Goal: Navigation & Orientation: Understand site structure

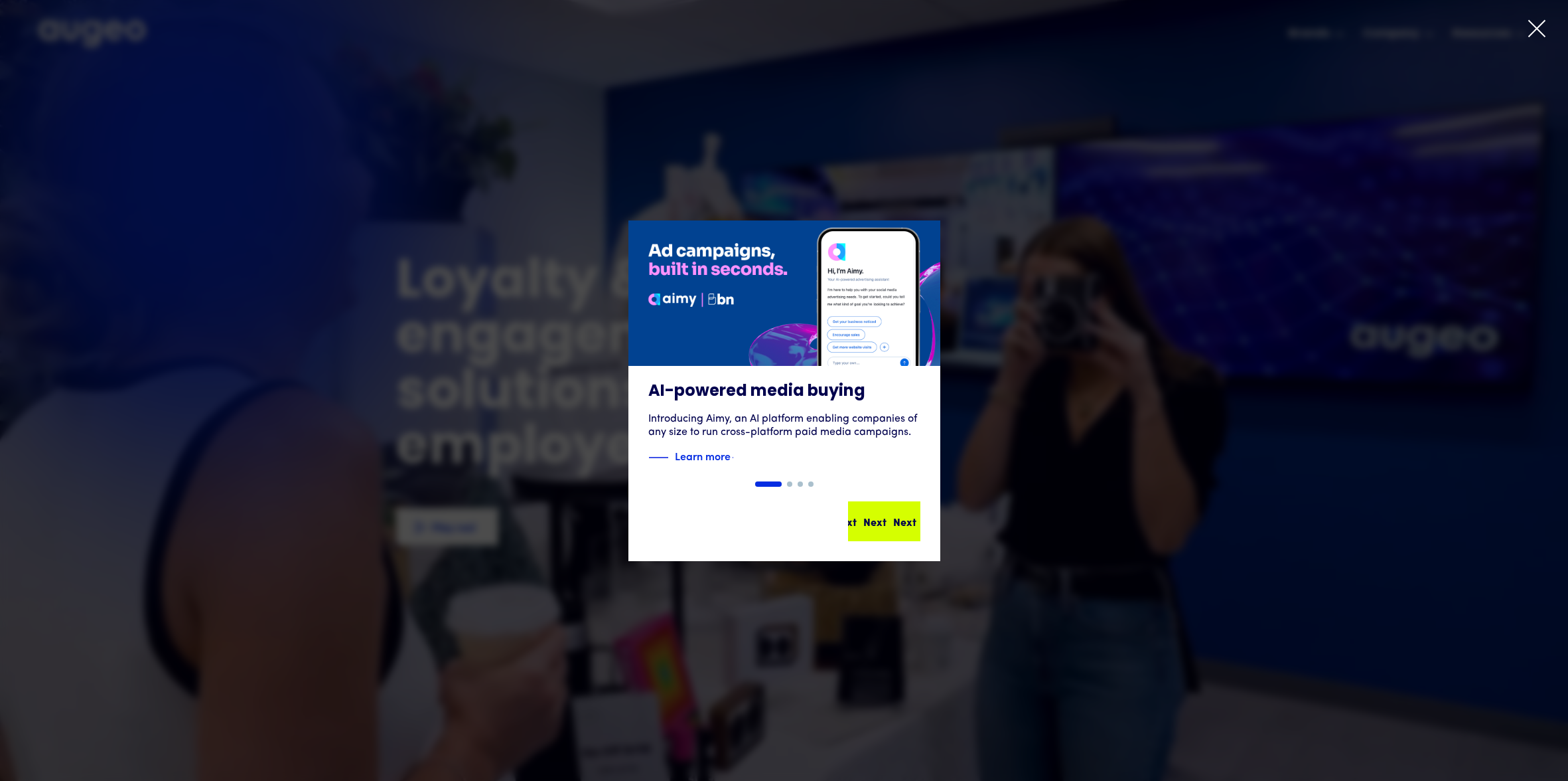
click at [912, 532] on div "Next Next Next Next" at bounding box center [884, 521] width 69 height 37
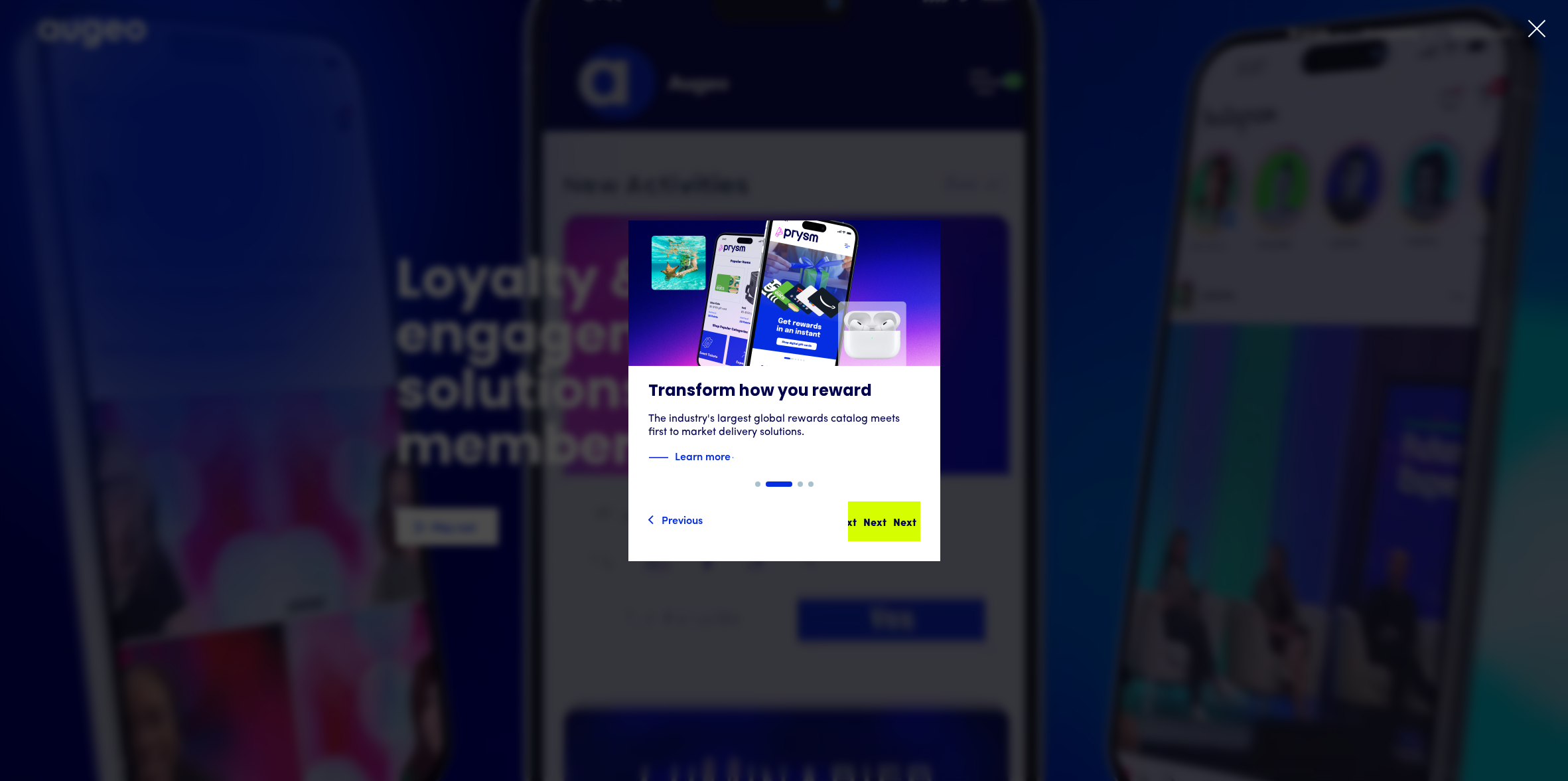
click at [900, 524] on div "Next" at bounding box center [905, 521] width 23 height 16
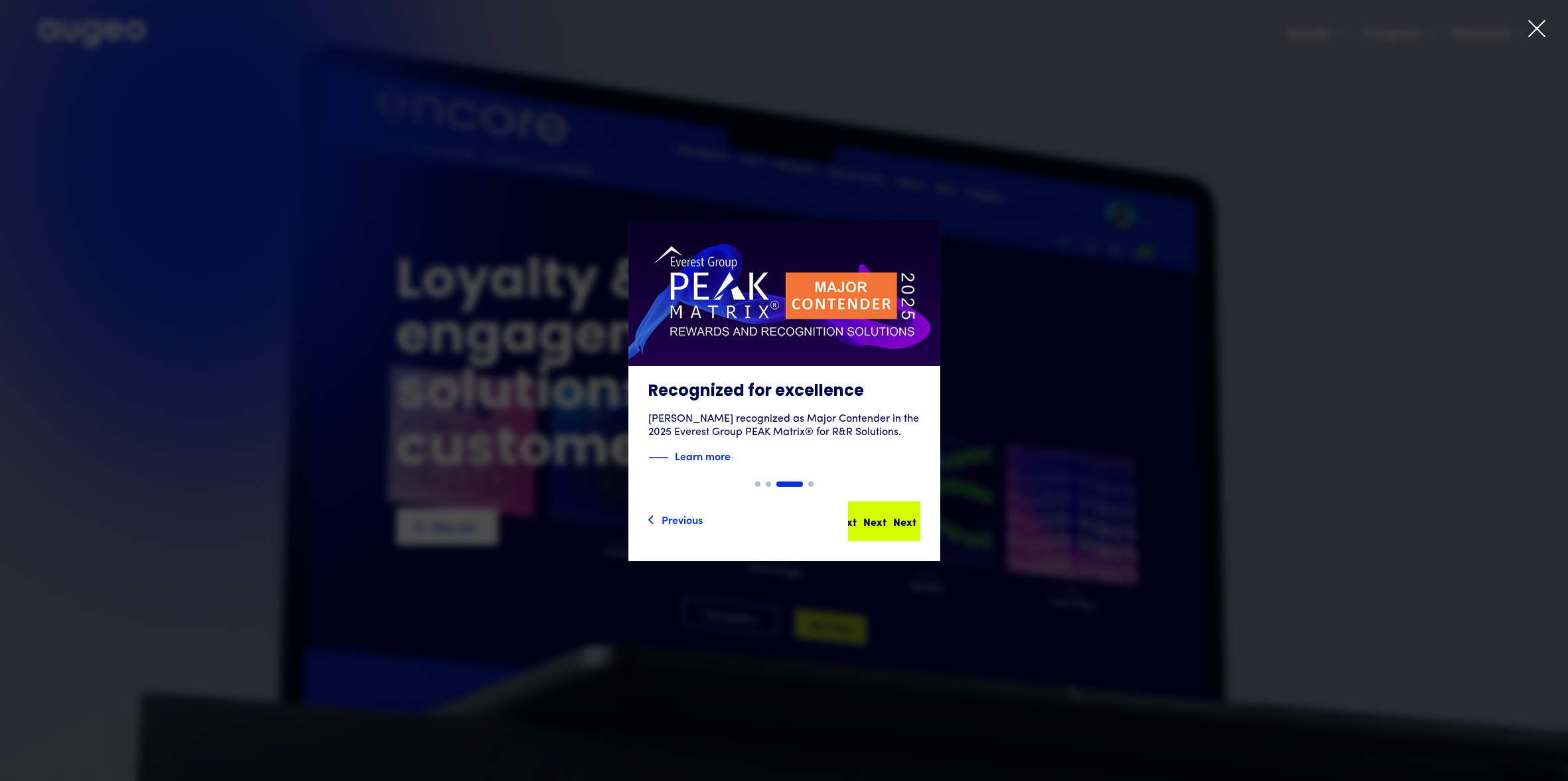
click at [896, 529] on div "Next Next Next Next" at bounding box center [884, 521] width 69 height 37
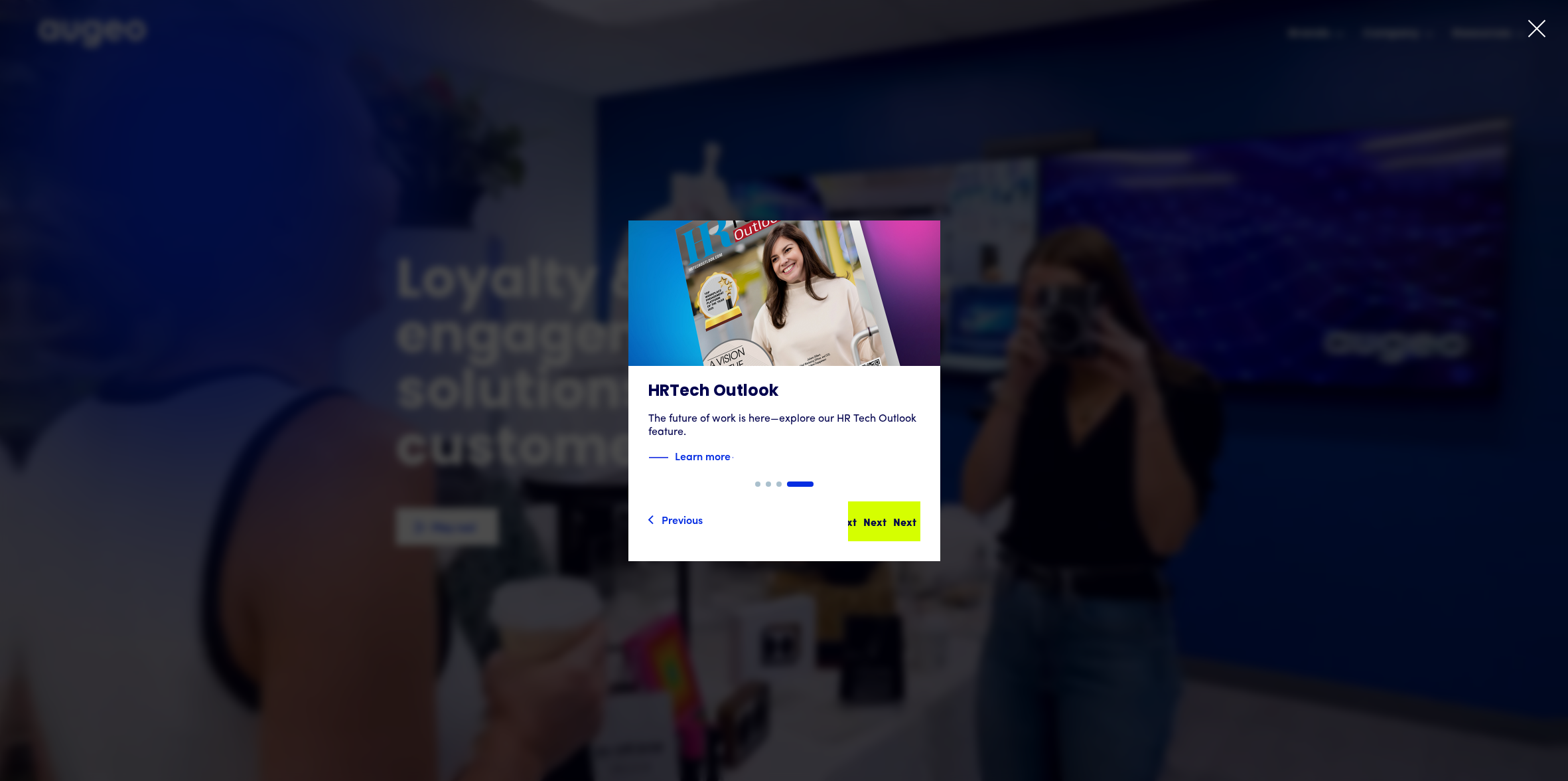
click at [905, 522] on div "Next Next Next Next" at bounding box center [889, 521] width 120 height 16
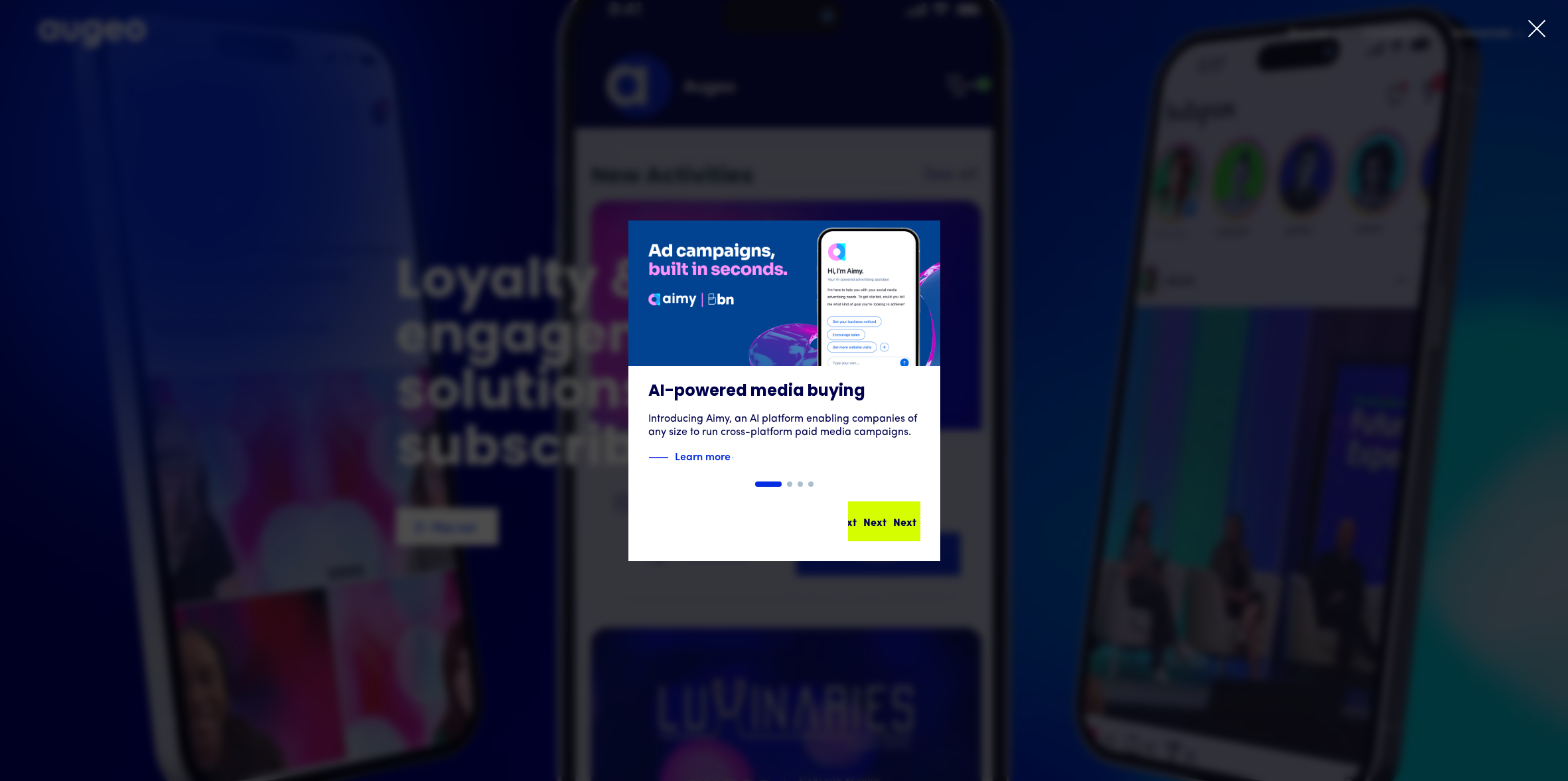
click at [902, 529] on div "Next" at bounding box center [905, 521] width 23 height 16
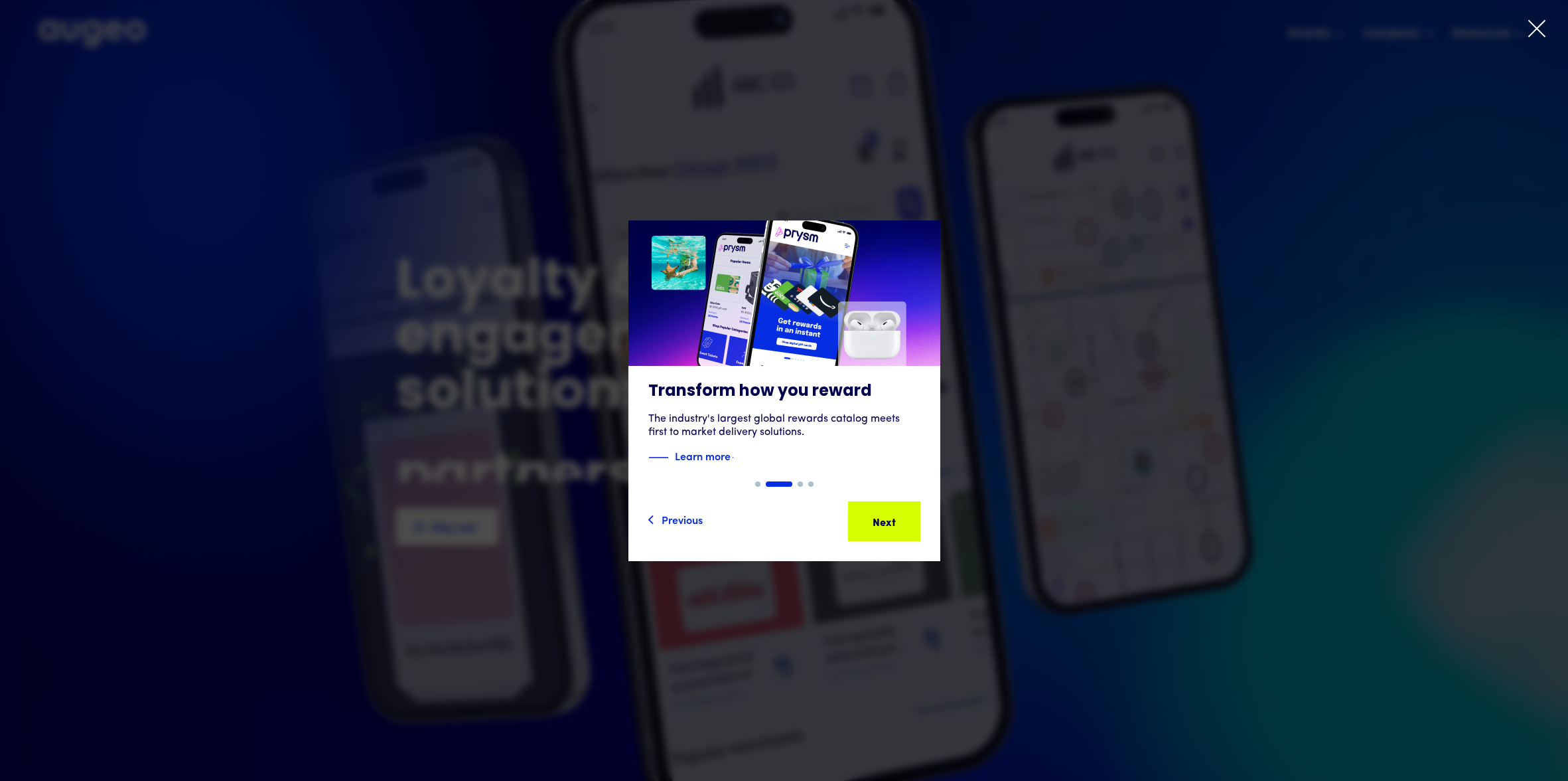
drag, startPoint x: 1161, startPoint y: 341, endPoint x: 1207, endPoint y: 309, distance: 56.0
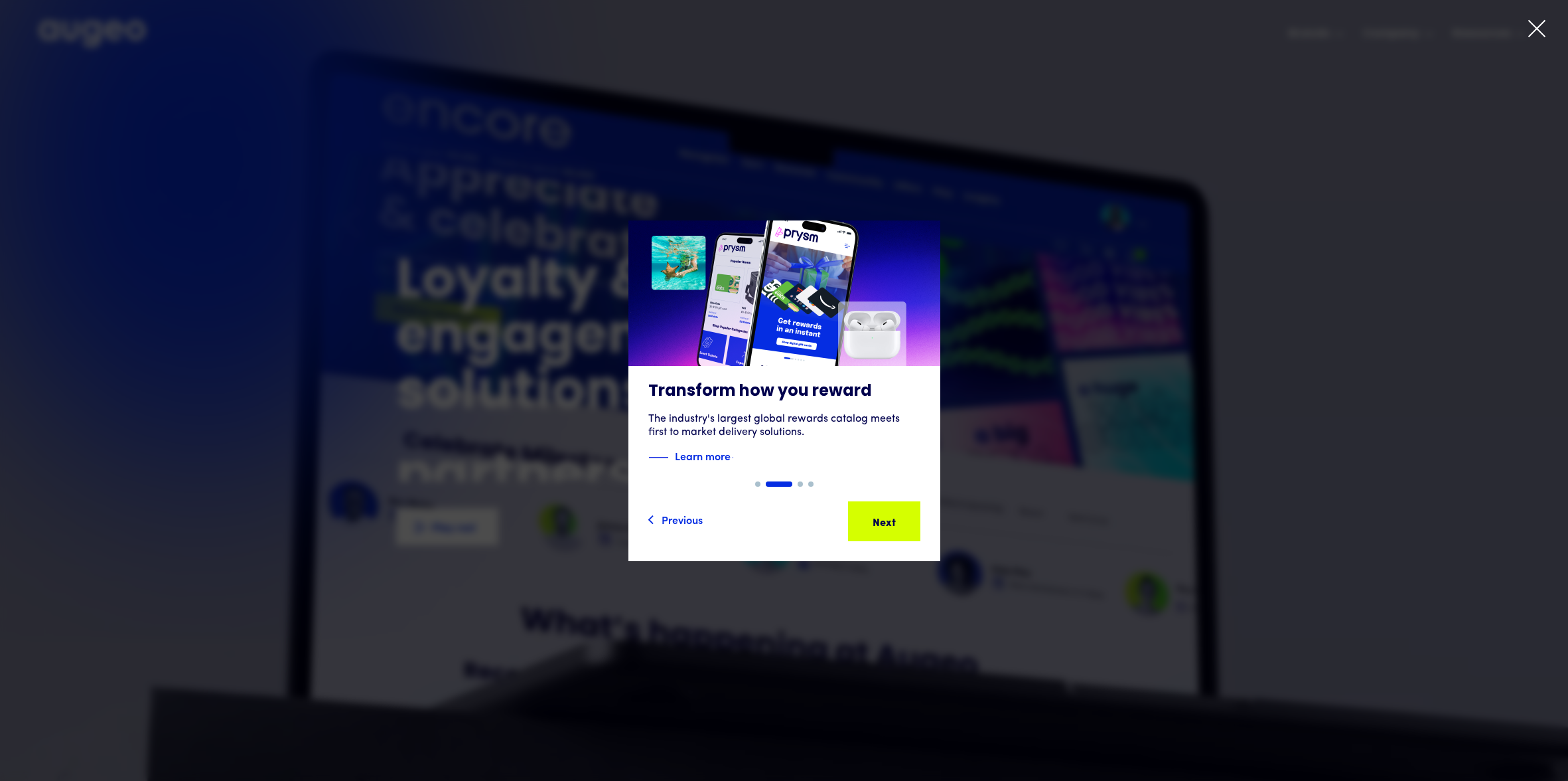
click at [1161, 341] on div "2 of 4" at bounding box center [784, 390] width 1568 height 340
